Goal: Task Accomplishment & Management: Manage account settings

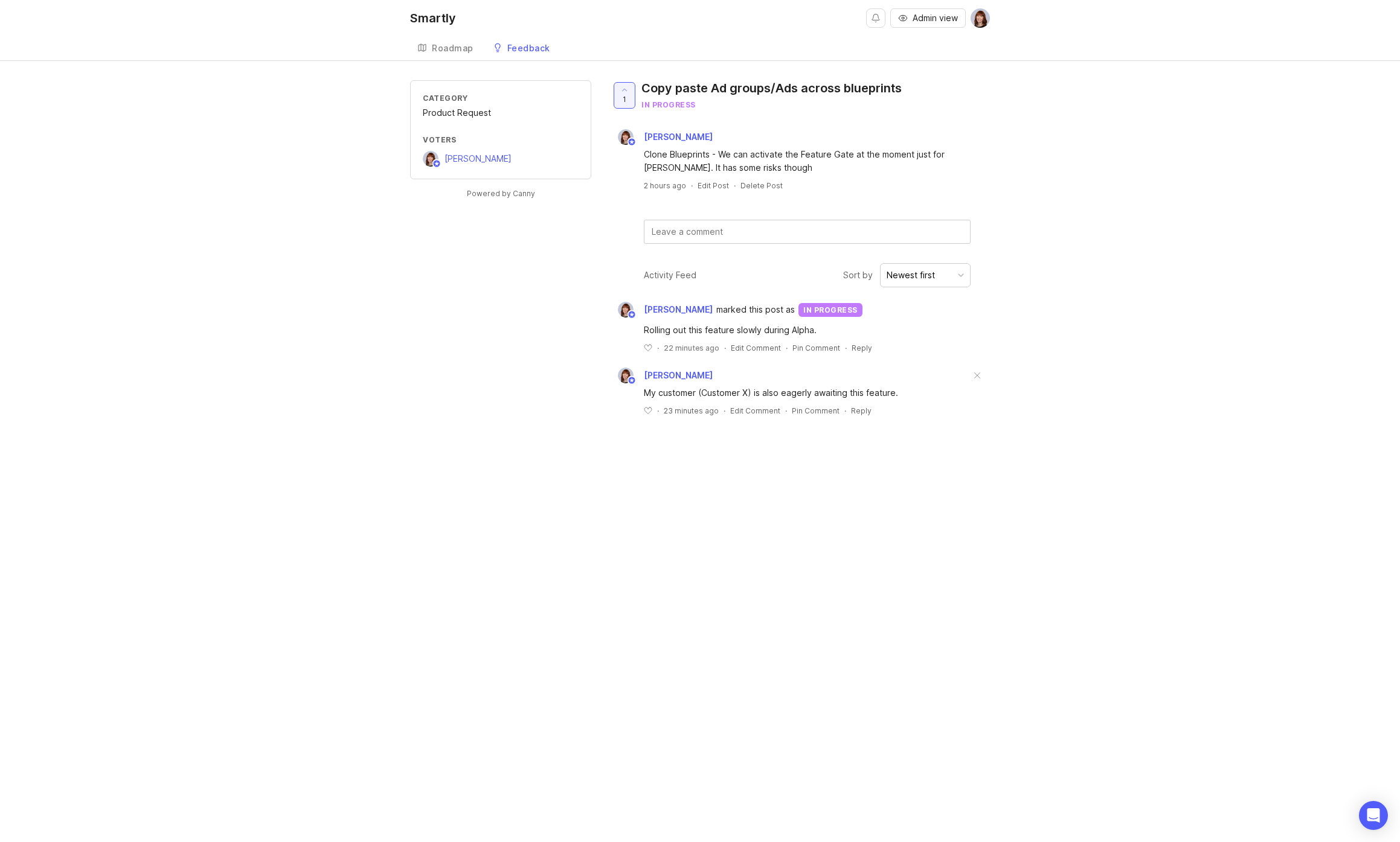
click at [218, 442] on div "Smartly Admin view Create Roadmap Feedback Customer feedback 13 Category Produc…" at bounding box center [700, 421] width 1400 height 842
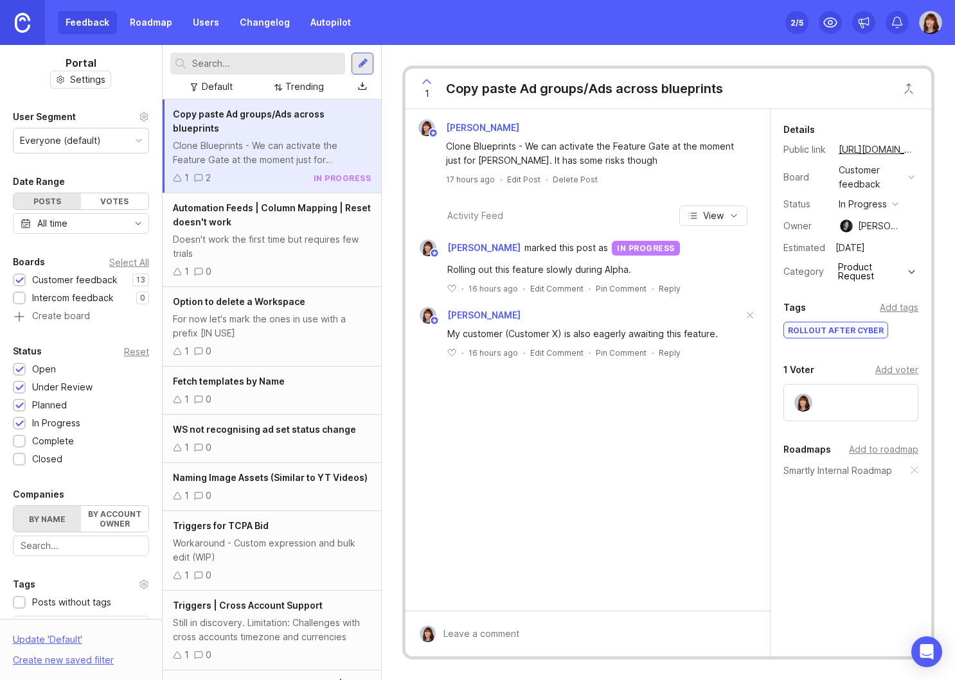
scroll to position [213, 0]
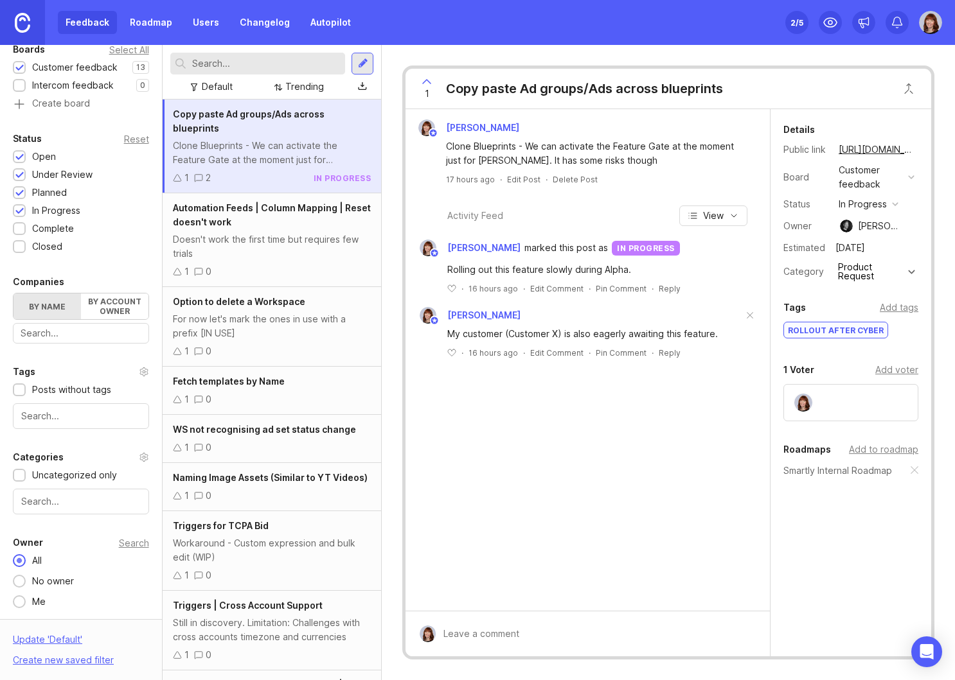
click at [209, 24] on link "Users" at bounding box center [206, 22] width 42 height 23
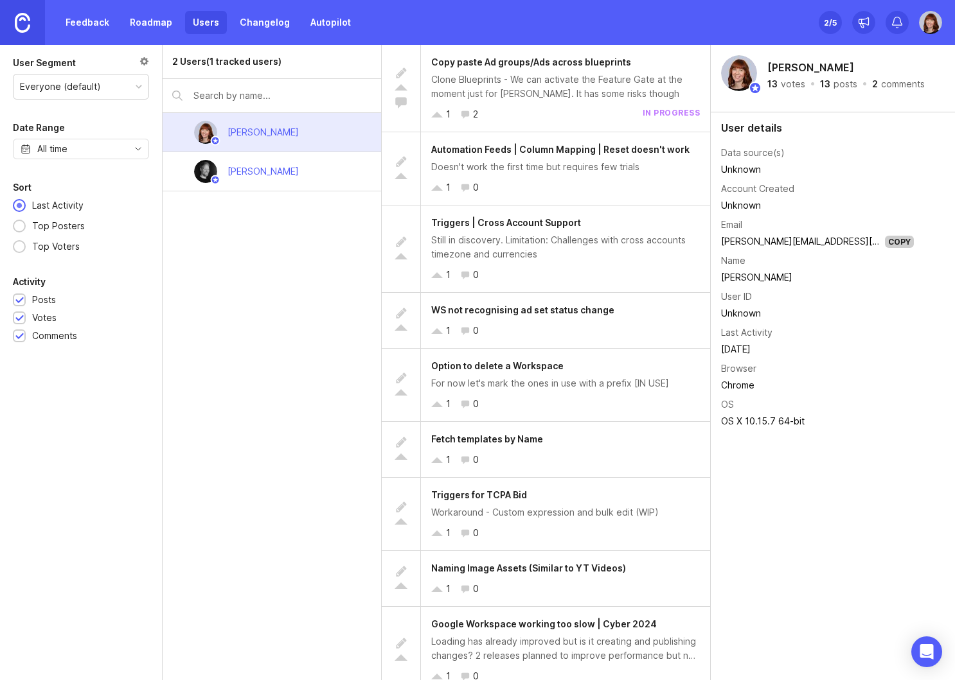
click at [928, 34] on div "Set up Canny 2 /5" at bounding box center [880, 22] width 123 height 45
click at [930, 25] on img at bounding box center [930, 22] width 23 height 23
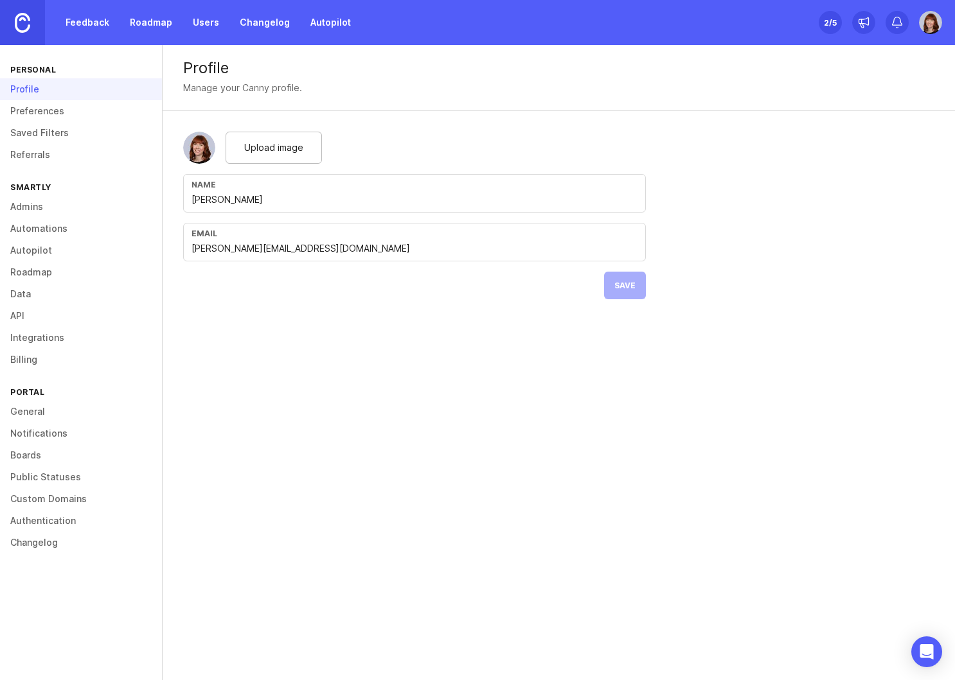
click at [27, 205] on link "Admins" at bounding box center [81, 207] width 162 height 22
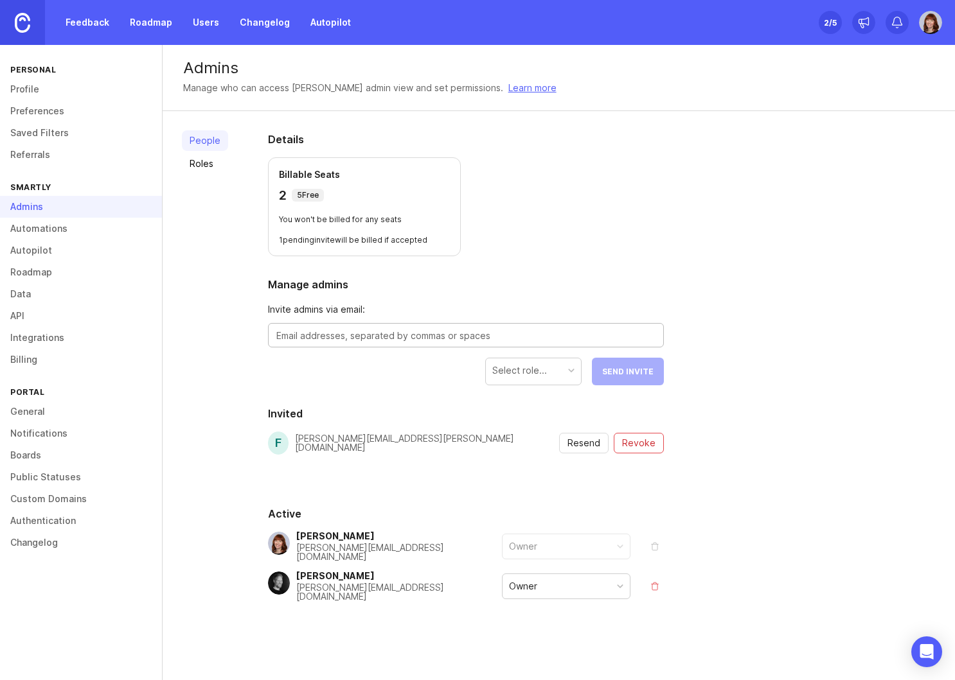
click at [361, 337] on textarea at bounding box center [465, 336] width 379 height 14
type textarea "e"
click at [333, 333] on textarea at bounding box center [465, 336] width 379 height 14
paste textarea "eija.jokilahti@smartly.io"
type textarea "eija.jokilahti@smartly.io"
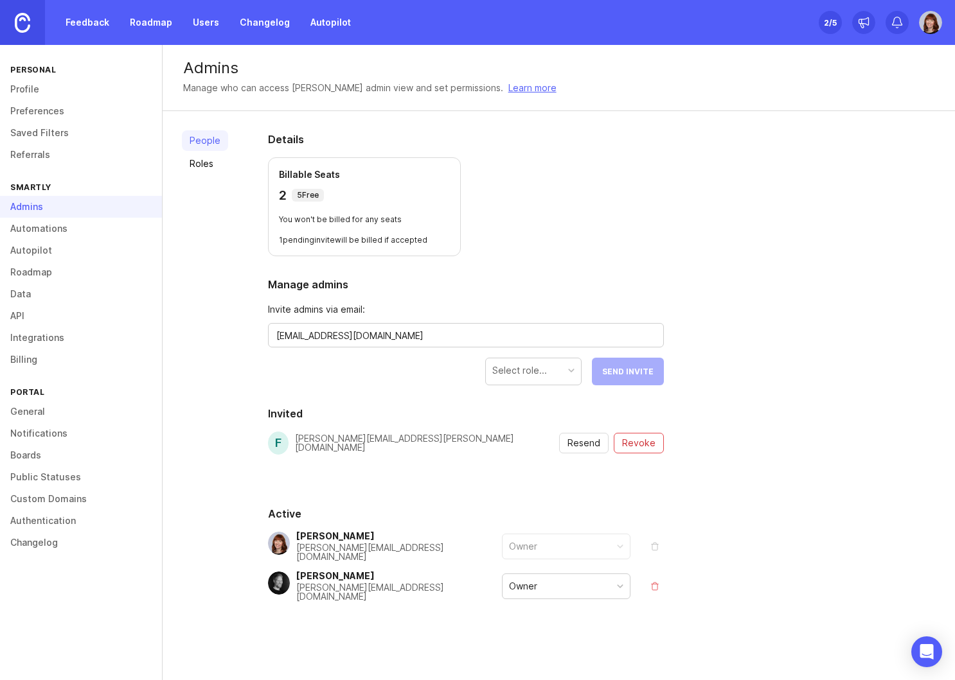
click at [519, 372] on div "Select role..." at bounding box center [519, 371] width 55 height 14
click at [633, 376] on button "Send Invite" at bounding box center [628, 372] width 72 height 28
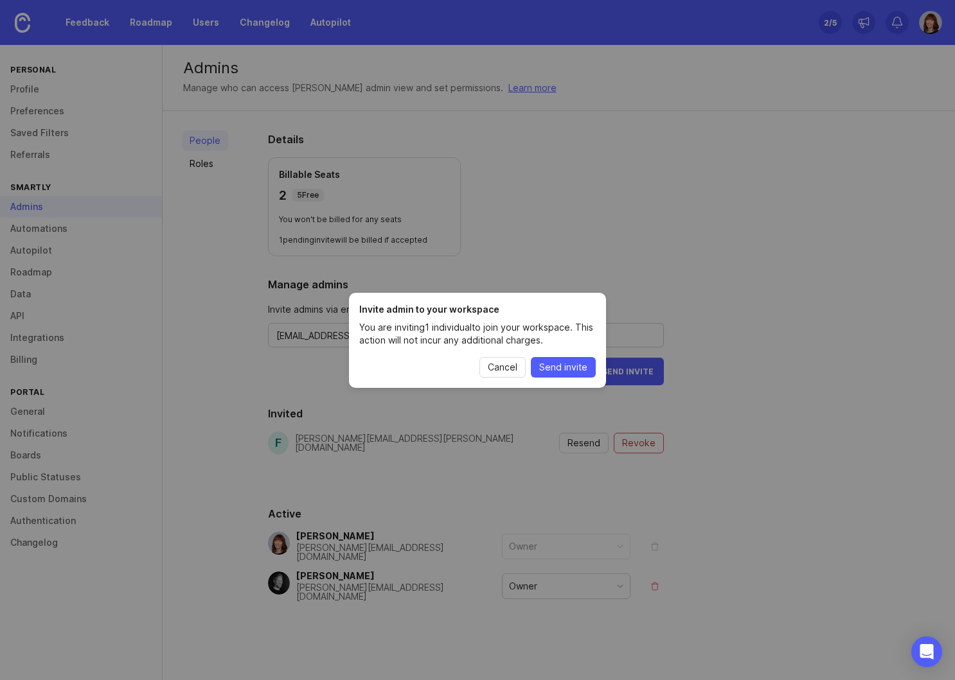
click at [560, 365] on span "Send invite" at bounding box center [563, 367] width 48 height 13
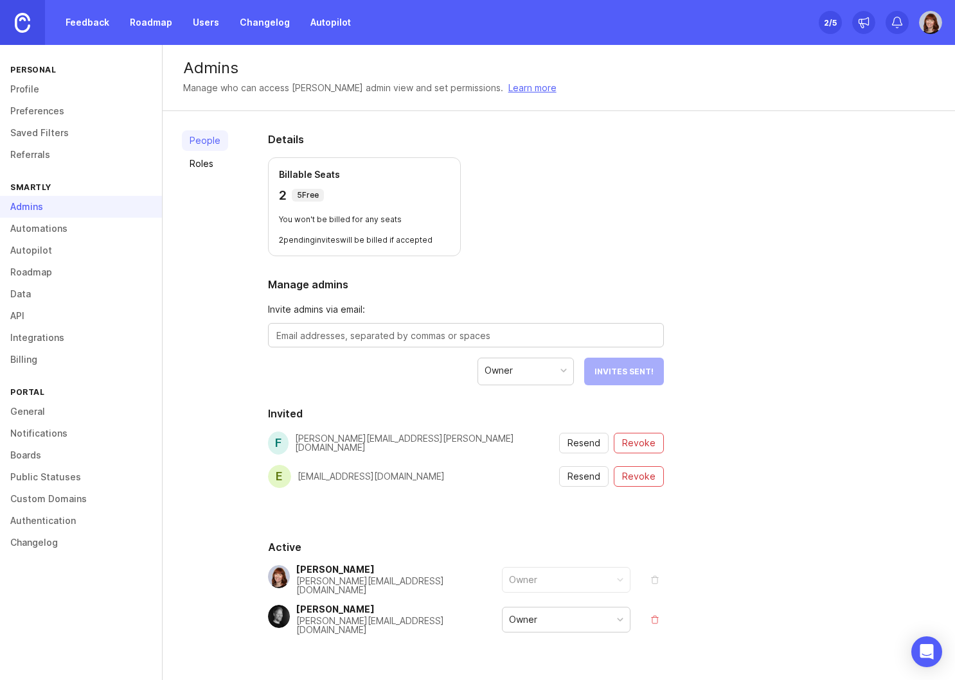
scroll to position [28, 0]
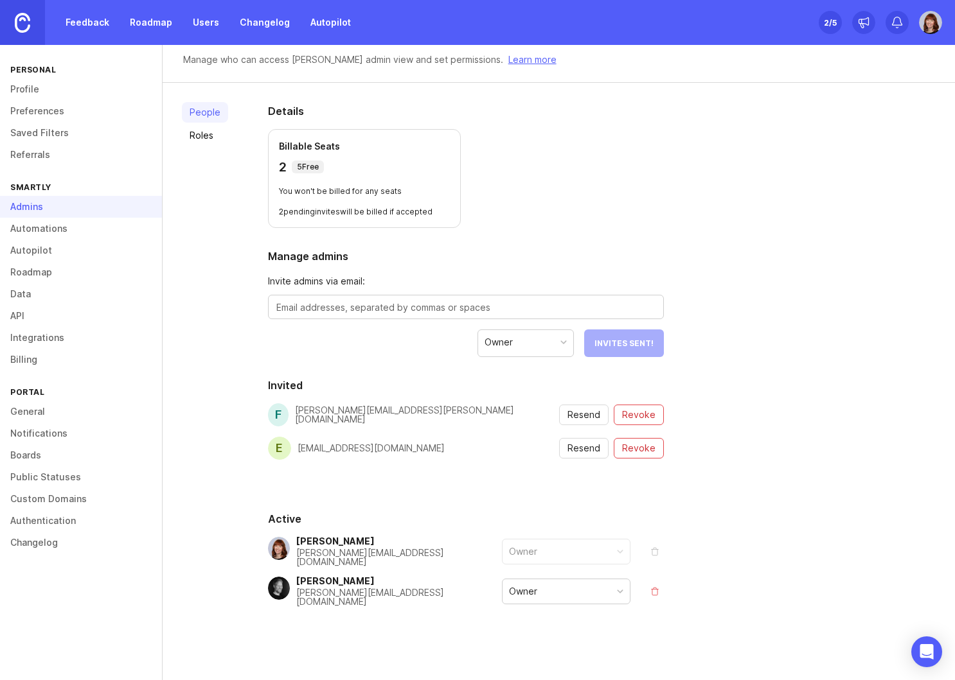
click at [161, 30] on link "Roadmap" at bounding box center [151, 22] width 58 height 23
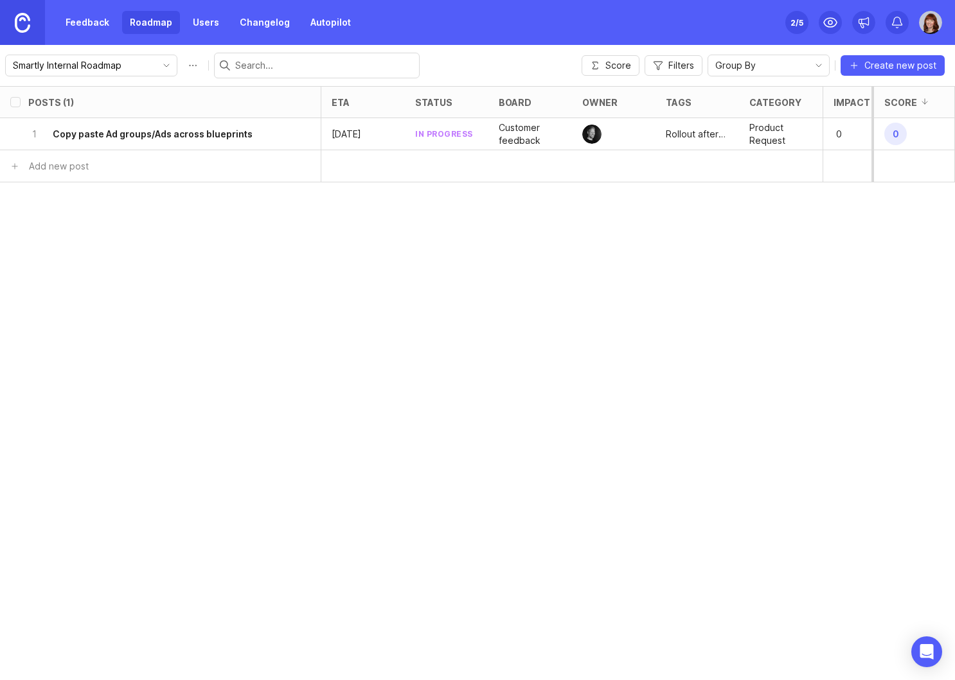
click at [75, 28] on link "Feedback" at bounding box center [87, 22] width 59 height 23
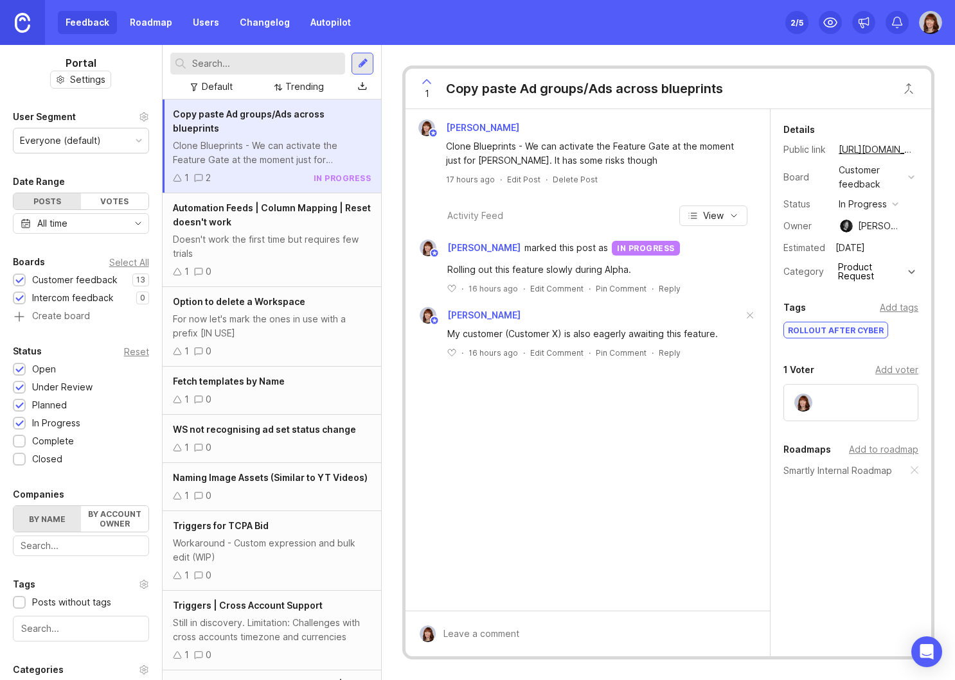
click at [396, 19] on div "Feedback Roadmap Users Changelog Autopilot Set up Canny 2 /5" at bounding box center [477, 22] width 955 height 45
click at [392, 29] on div "Feedback Roadmap Users Changelog Autopilot Set up Canny 2 /5" at bounding box center [477, 22] width 955 height 45
click at [903, 372] on div "Add voter" at bounding box center [896, 370] width 43 height 14
click at [845, 394] on input "text" at bounding box center [851, 397] width 118 height 14
click at [902, 348] on div "Details Public link https://smartly.canny.io/customer-feedback/p/copy-paste-ad-…" at bounding box center [850, 375] width 161 height 533
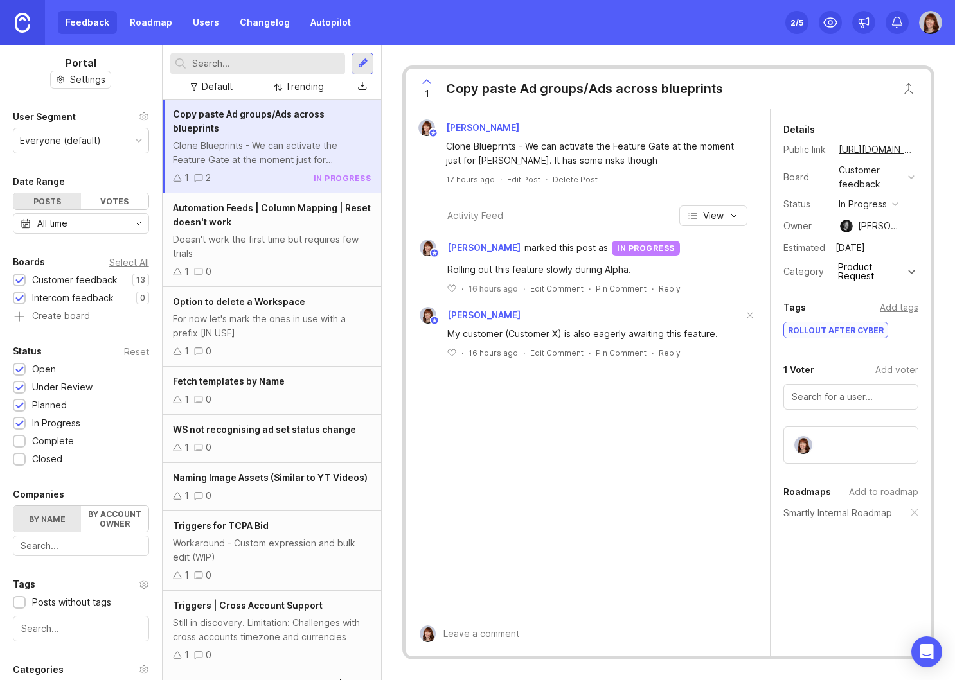
click at [368, 62] on div at bounding box center [363, 64] width 10 height 12
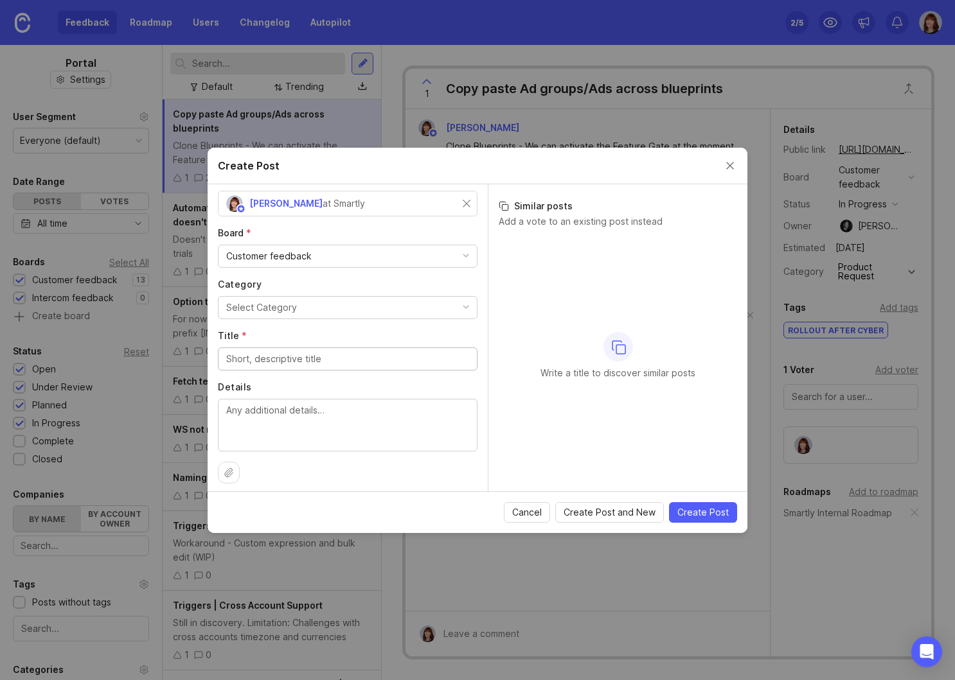
scroll to position [51, 0]
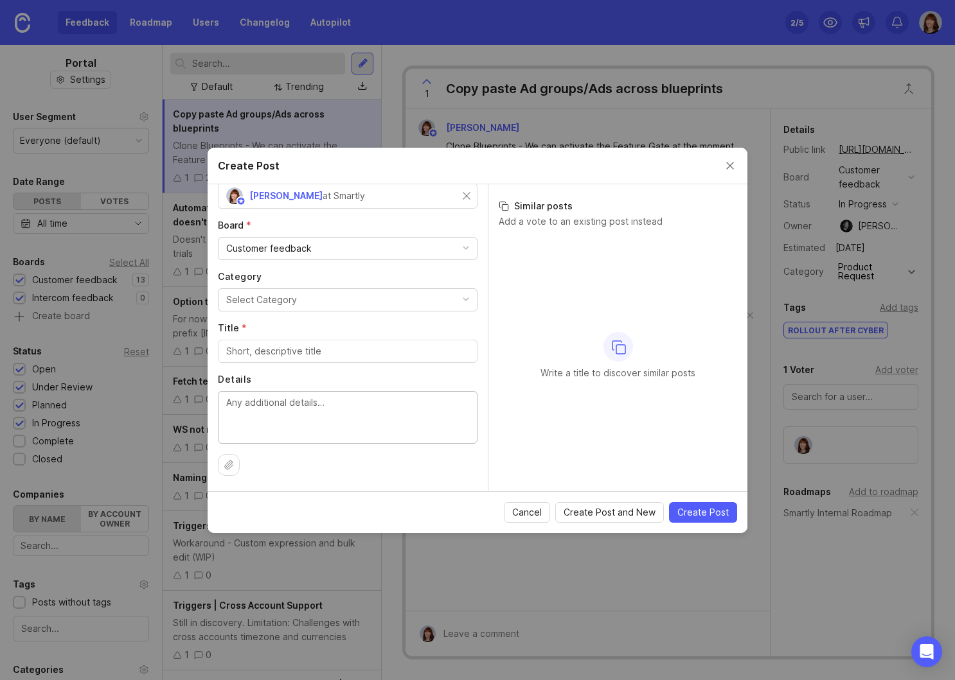
click at [287, 410] on textarea "Details" at bounding box center [347, 417] width 243 height 42
click at [299, 296] on button "Select Category" at bounding box center [348, 300] width 260 height 23
click at [305, 279] on label "Category" at bounding box center [348, 277] width 260 height 13
click at [302, 344] on input "Title *" at bounding box center [347, 351] width 243 height 14
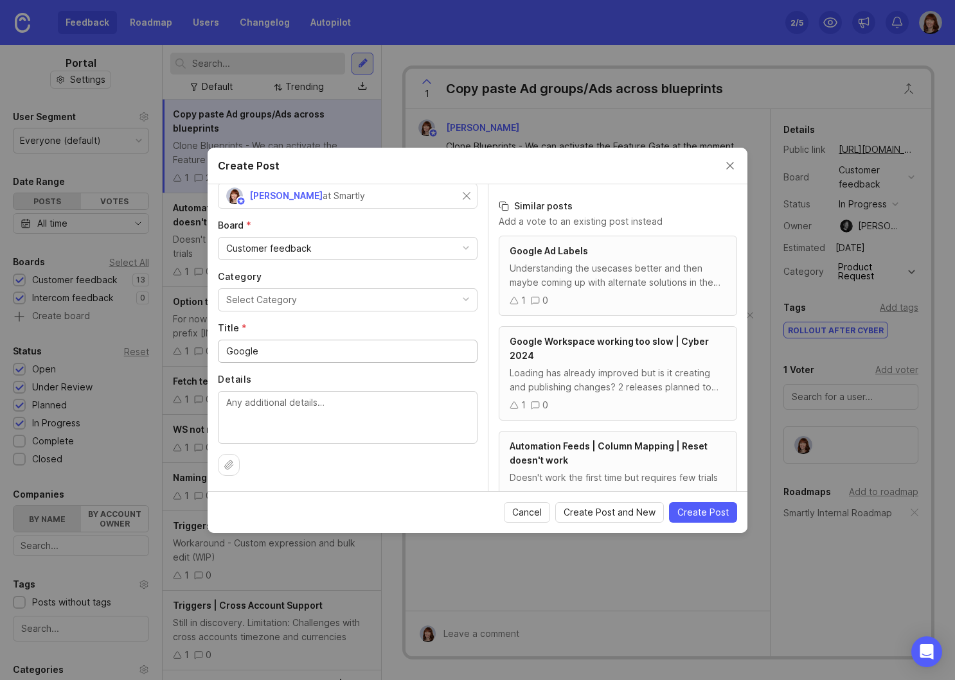
type input "Google"
click at [732, 164] on button "Close create post modal" at bounding box center [730, 166] width 14 height 14
